Goal: Check status: Check status

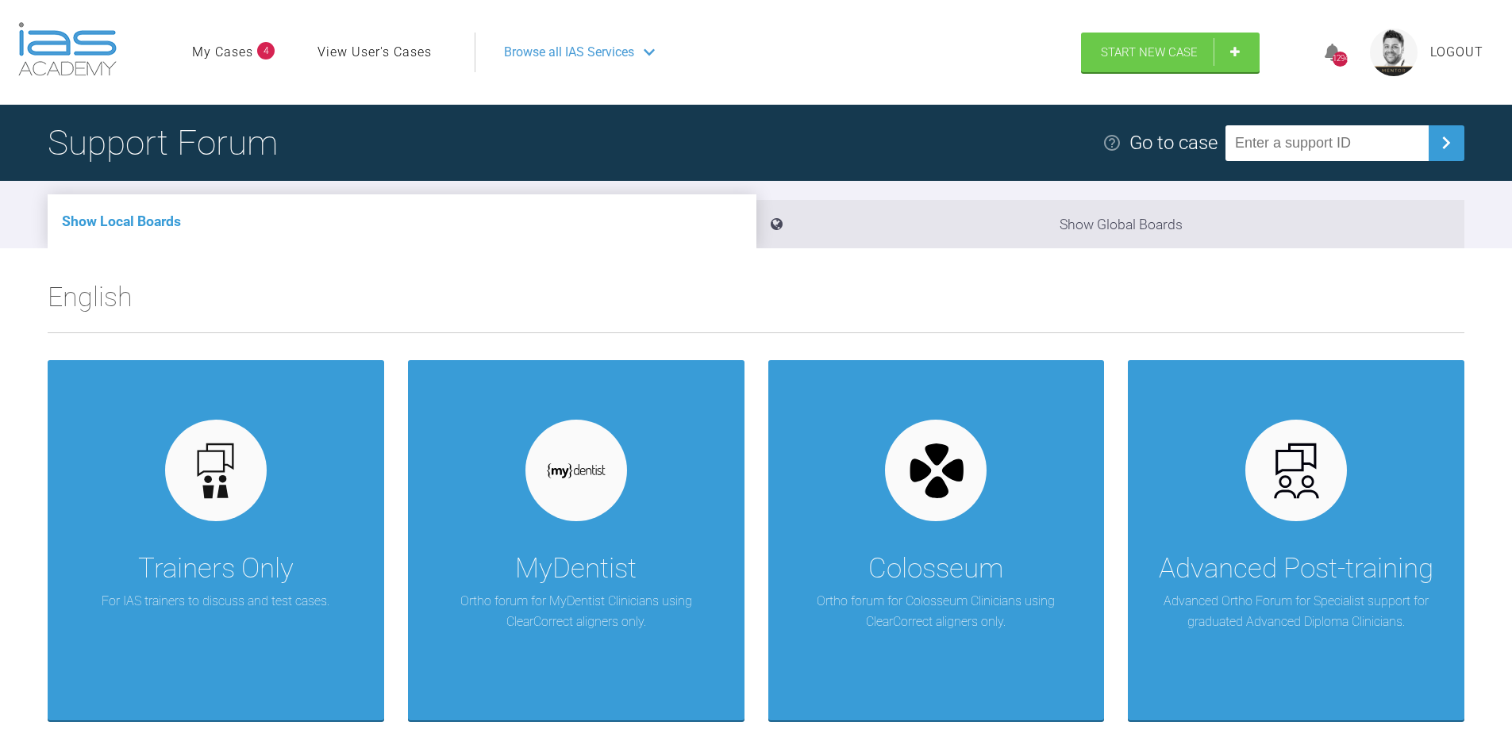
click at [232, 52] on link "My Cases" at bounding box center [222, 52] width 61 height 21
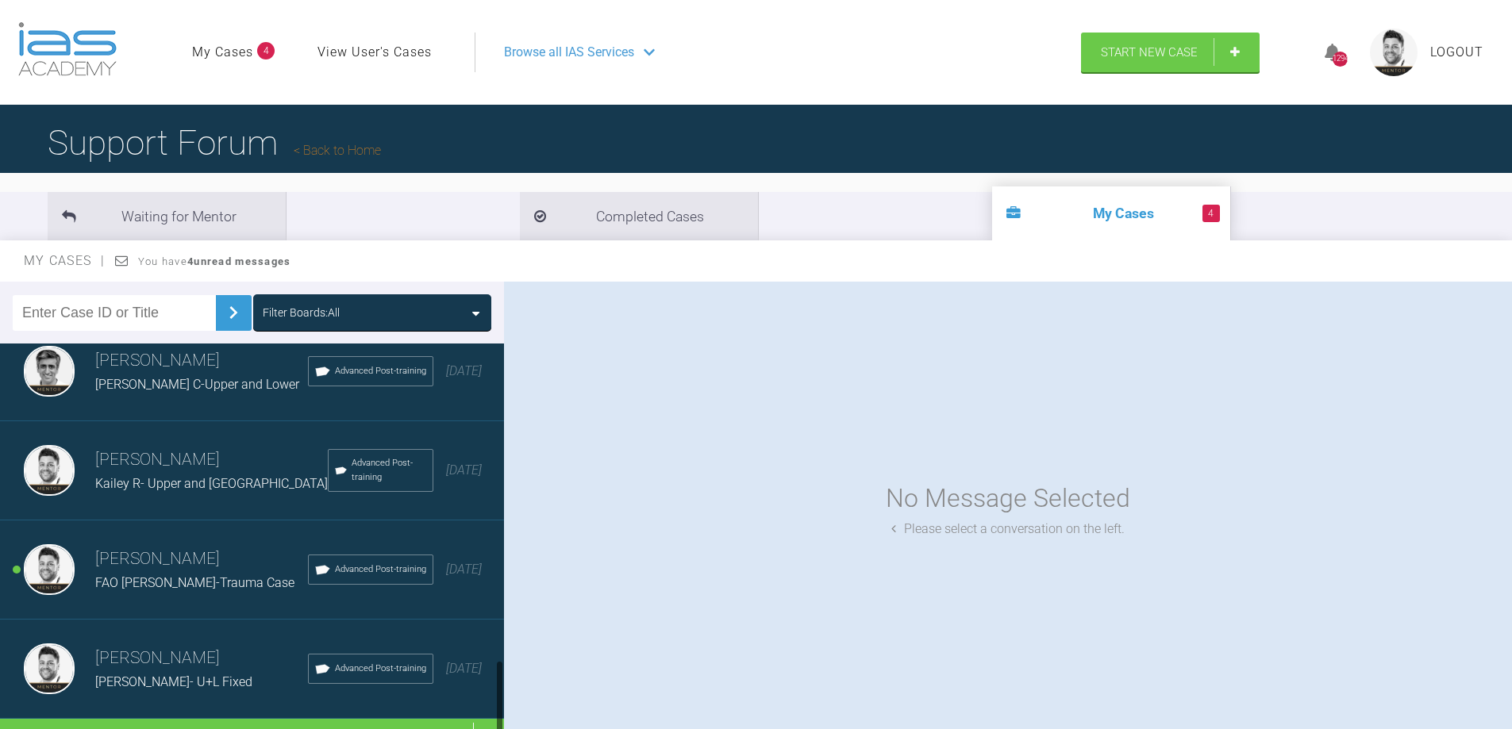
scroll to position [1640, 0]
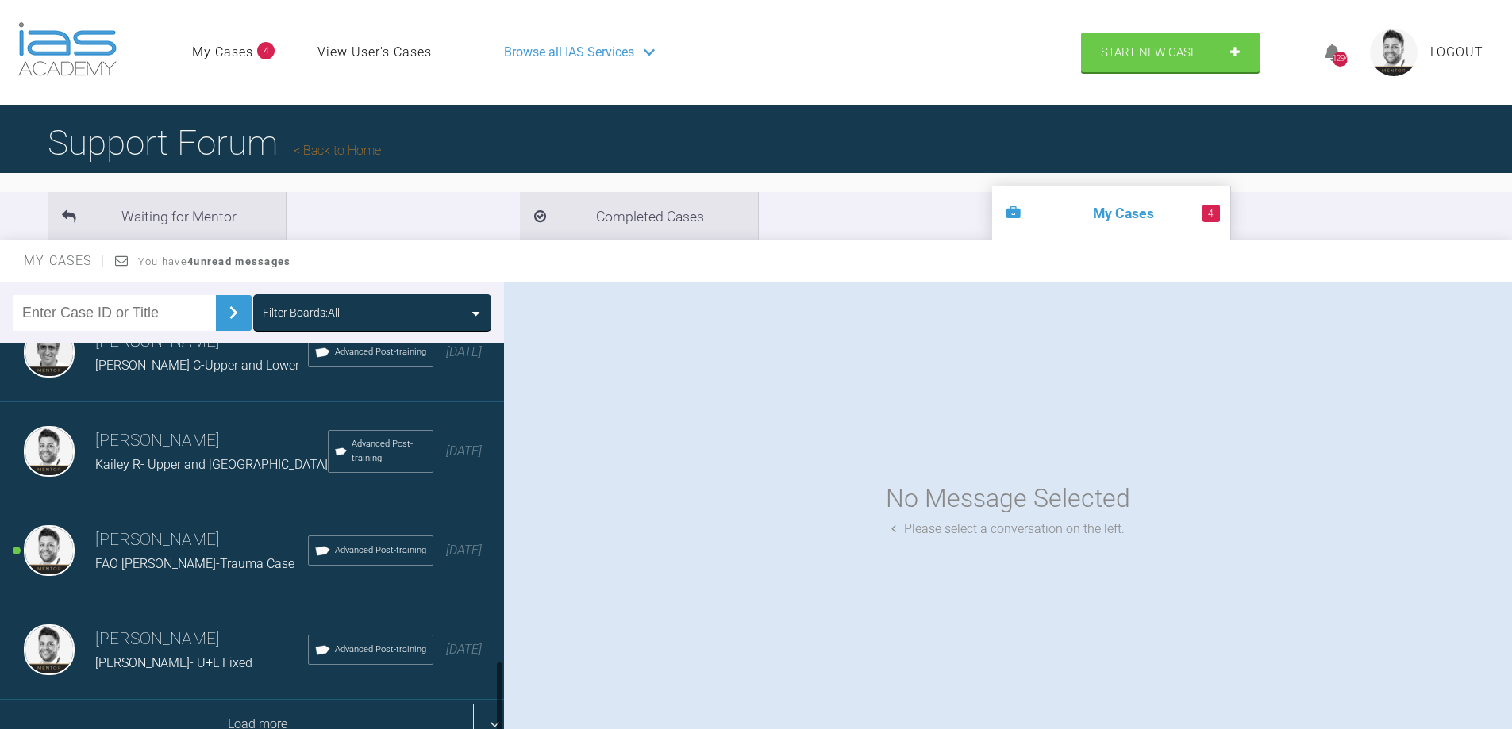
click at [243, 715] on div "Load more" at bounding box center [258, 724] width 516 height 49
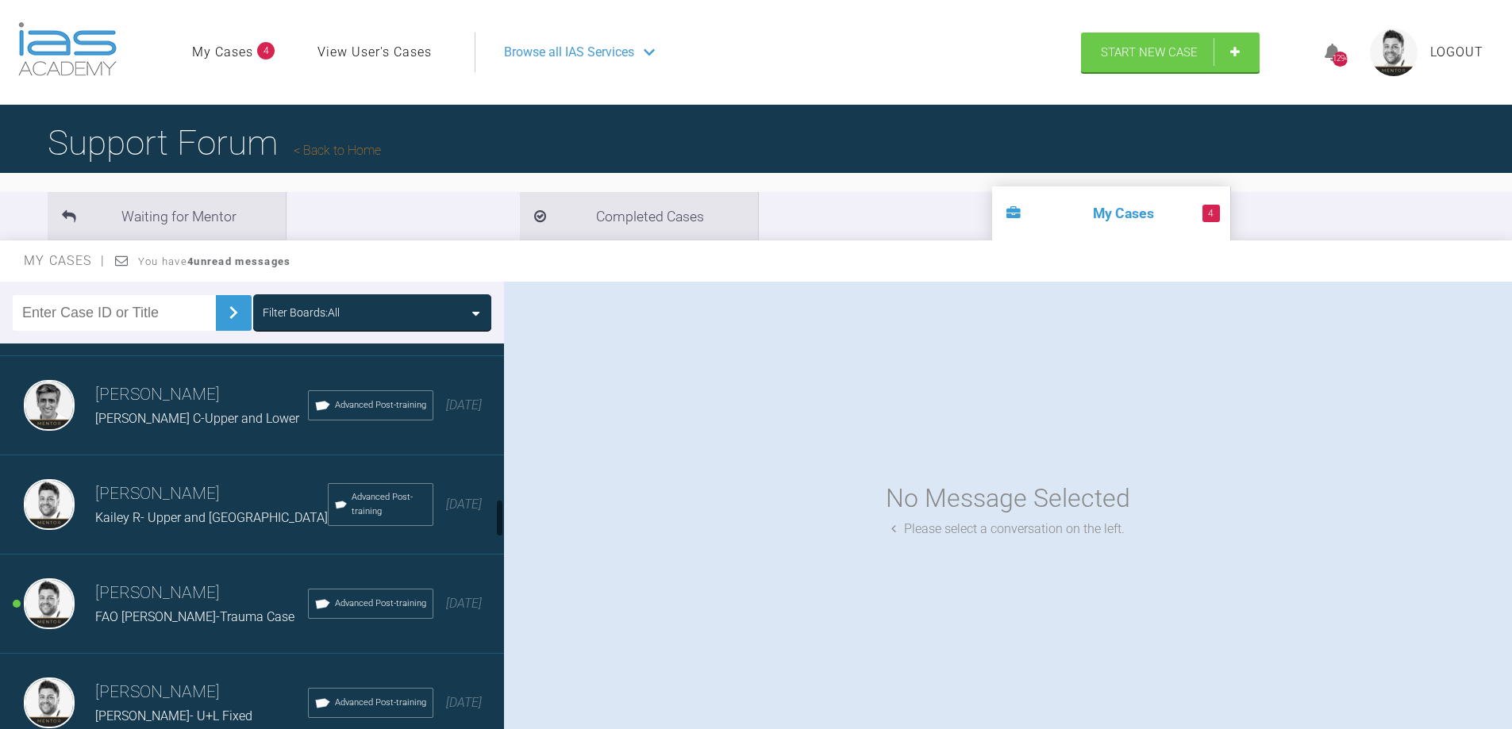
scroll to position [1666, 0]
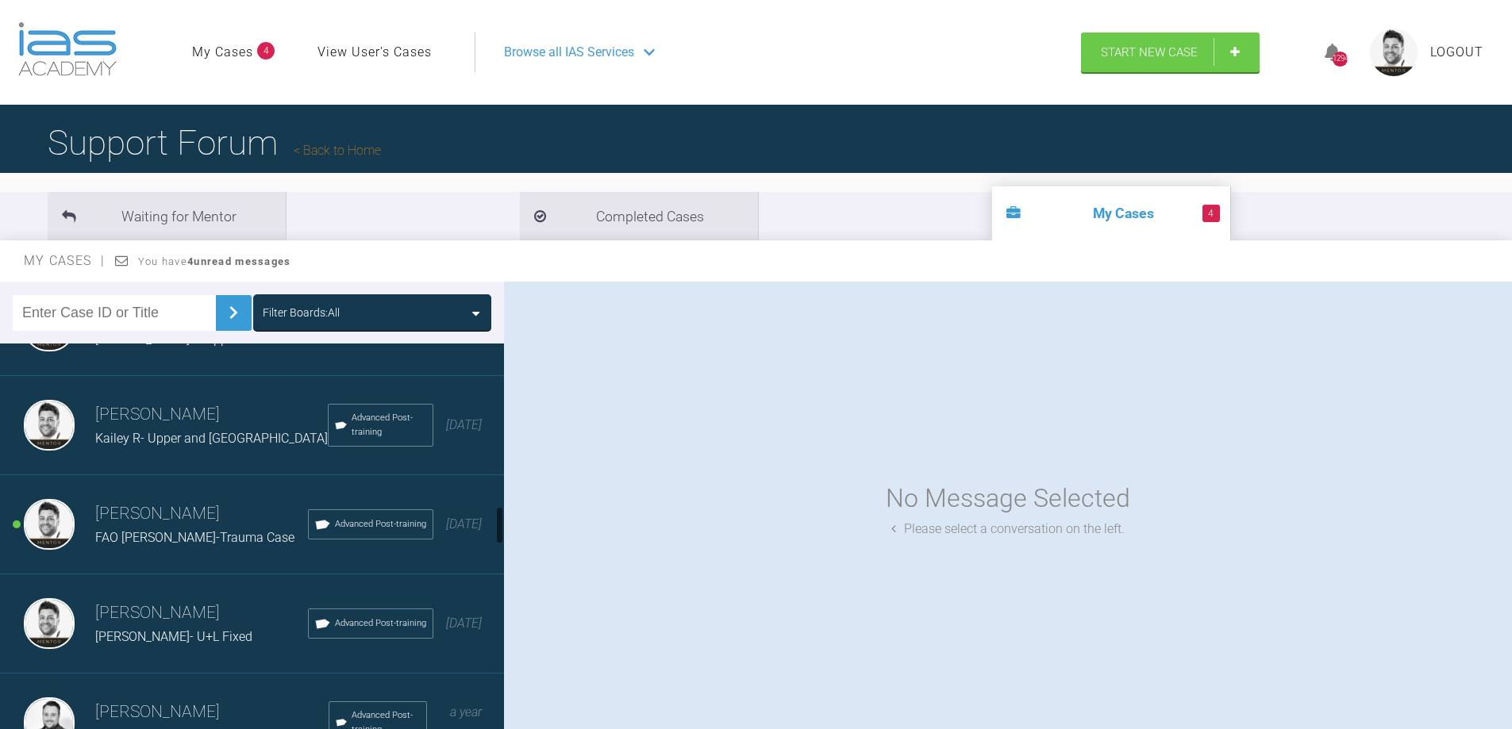
click at [167, 533] on div "FAO ROSS- Natasha F-Trauma Case" at bounding box center [201, 538] width 213 height 21
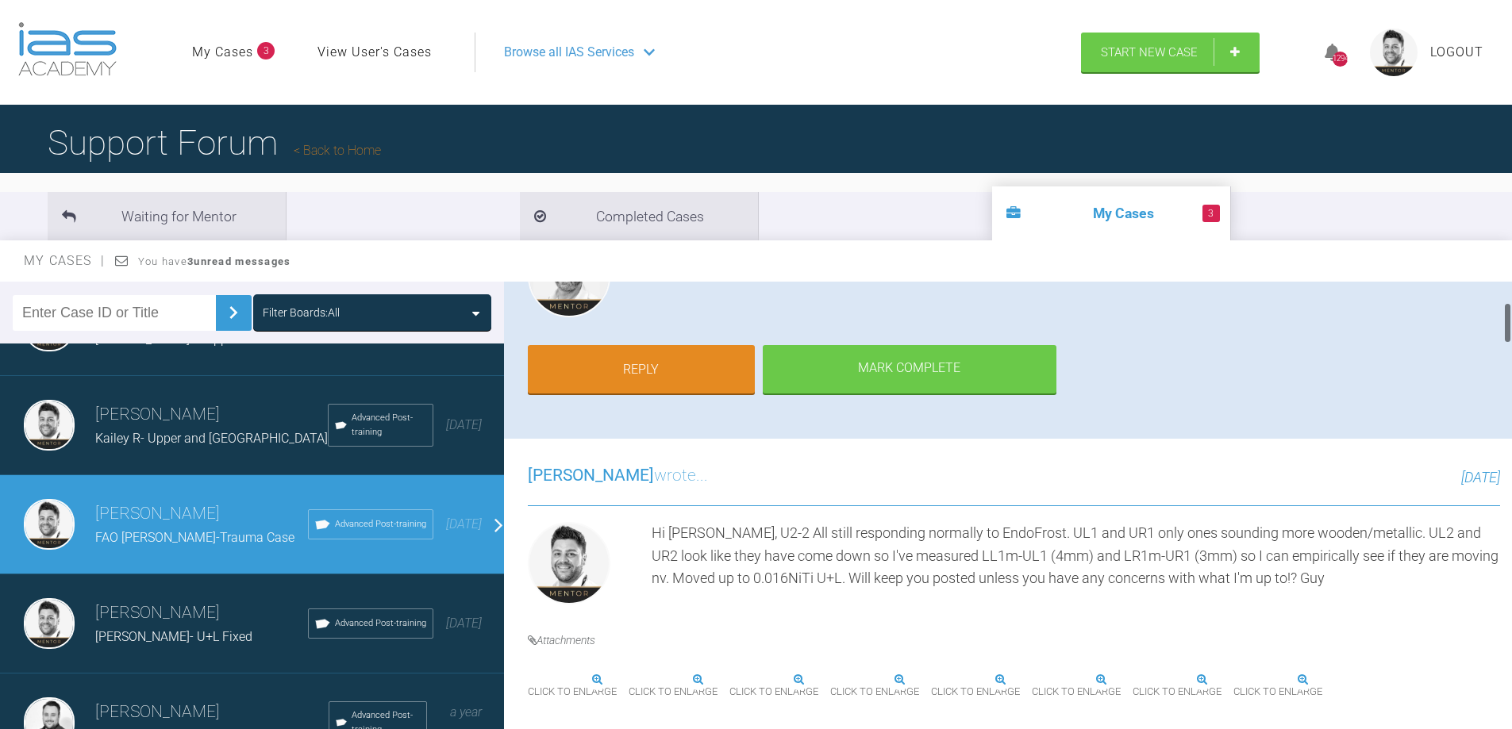
scroll to position [238, 0]
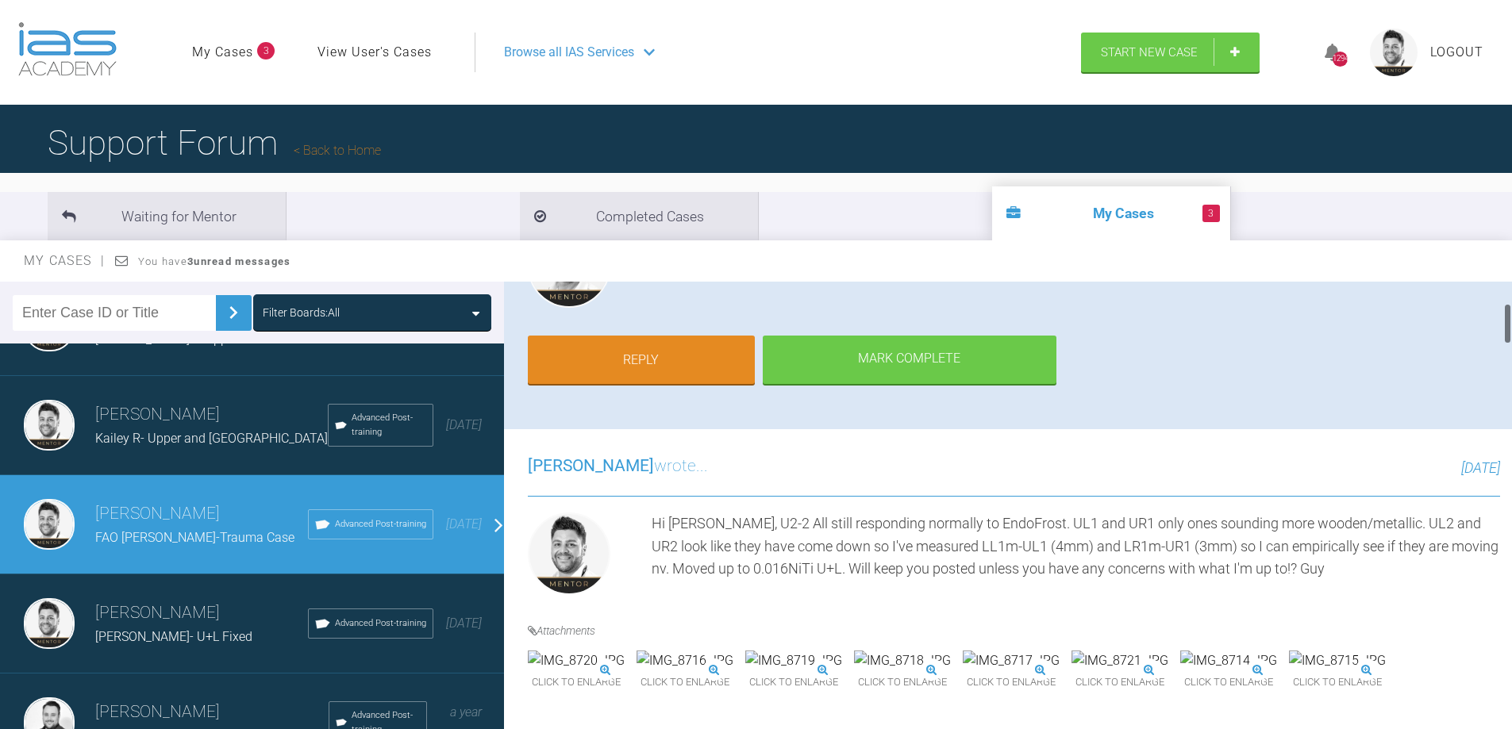
click at [951, 671] on img at bounding box center [902, 661] width 97 height 21
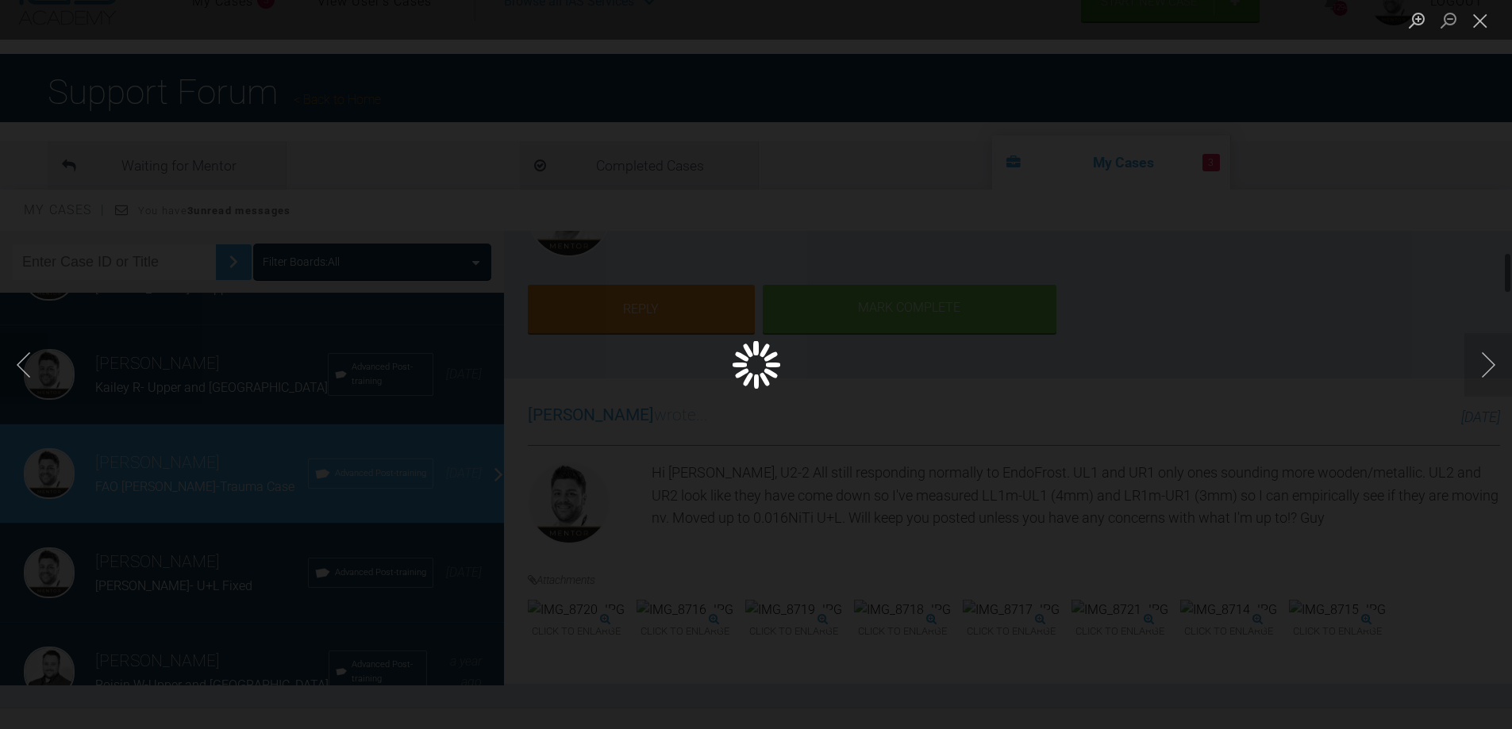
scroll to position [79, 0]
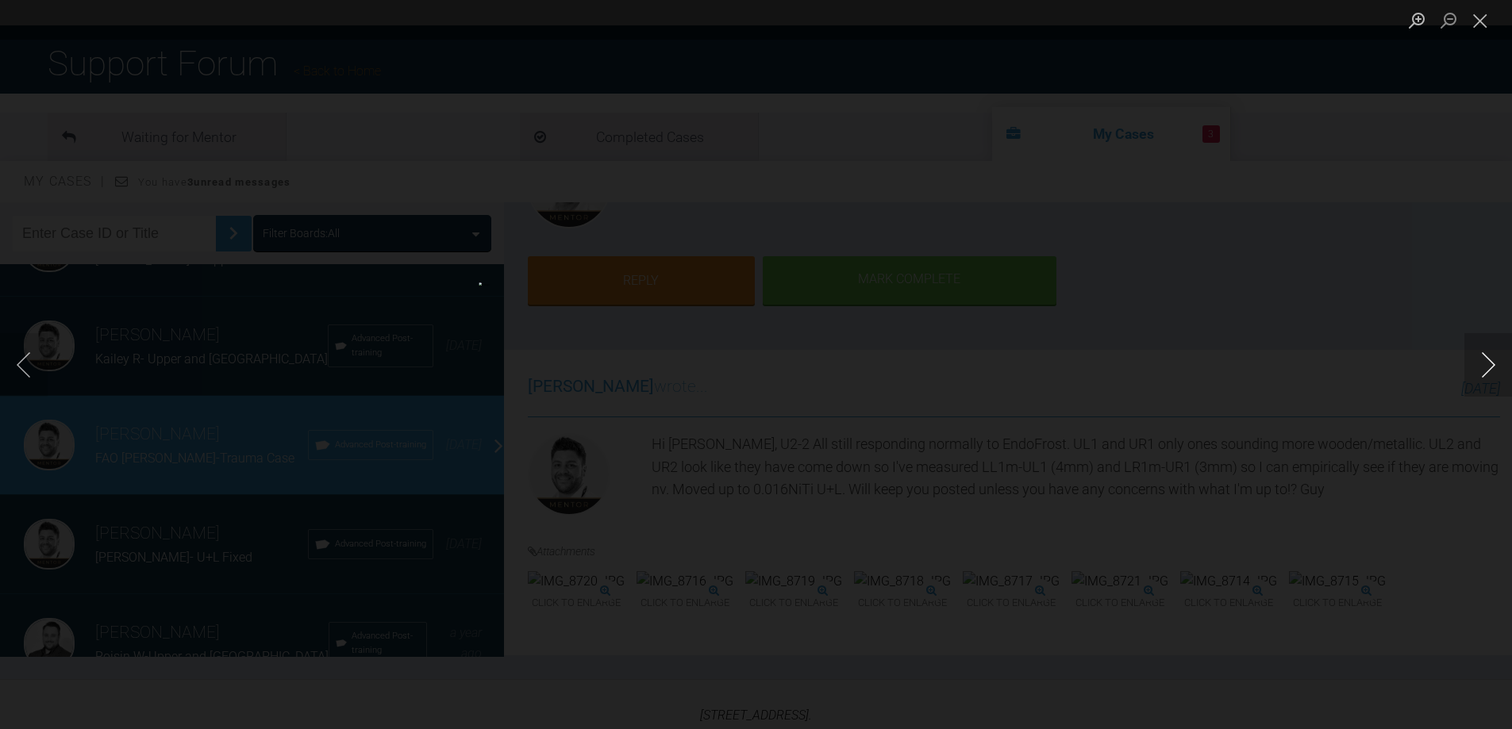
click at [1486, 358] on button "Next image" at bounding box center [1488, 364] width 48 height 63
